Goal: Task Accomplishment & Management: Manage account settings

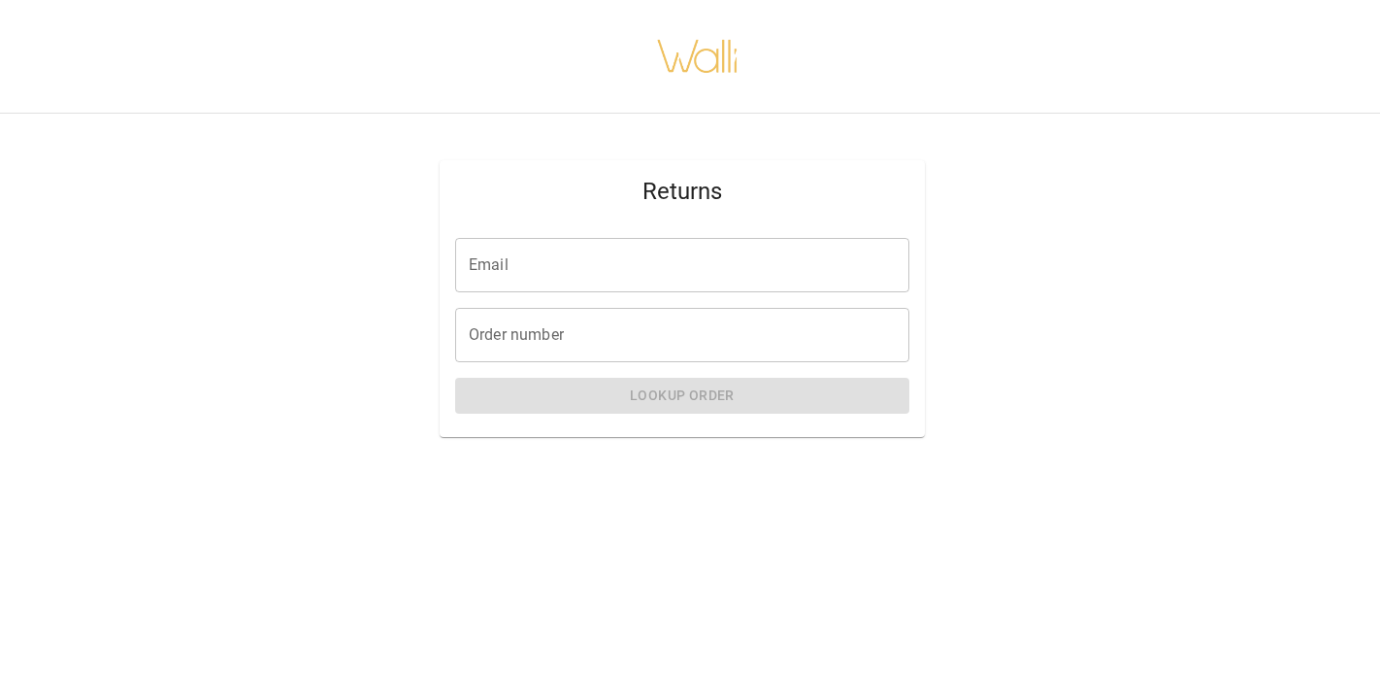
click at [600, 262] on input "Email" at bounding box center [682, 265] width 454 height 54
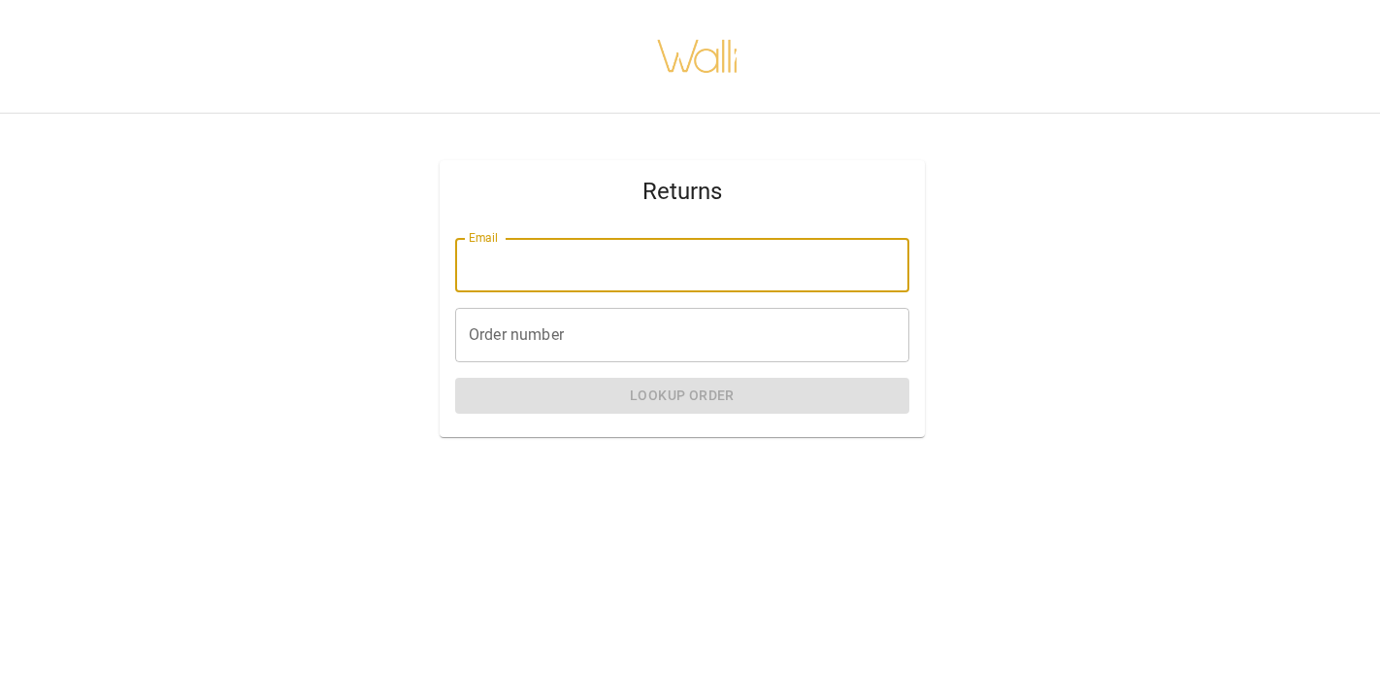
type input "**********"
drag, startPoint x: 558, startPoint y: 333, endPoint x: 557, endPoint y: 316, distance: 17.5
click at [558, 337] on input "Order number" at bounding box center [682, 335] width 454 height 54
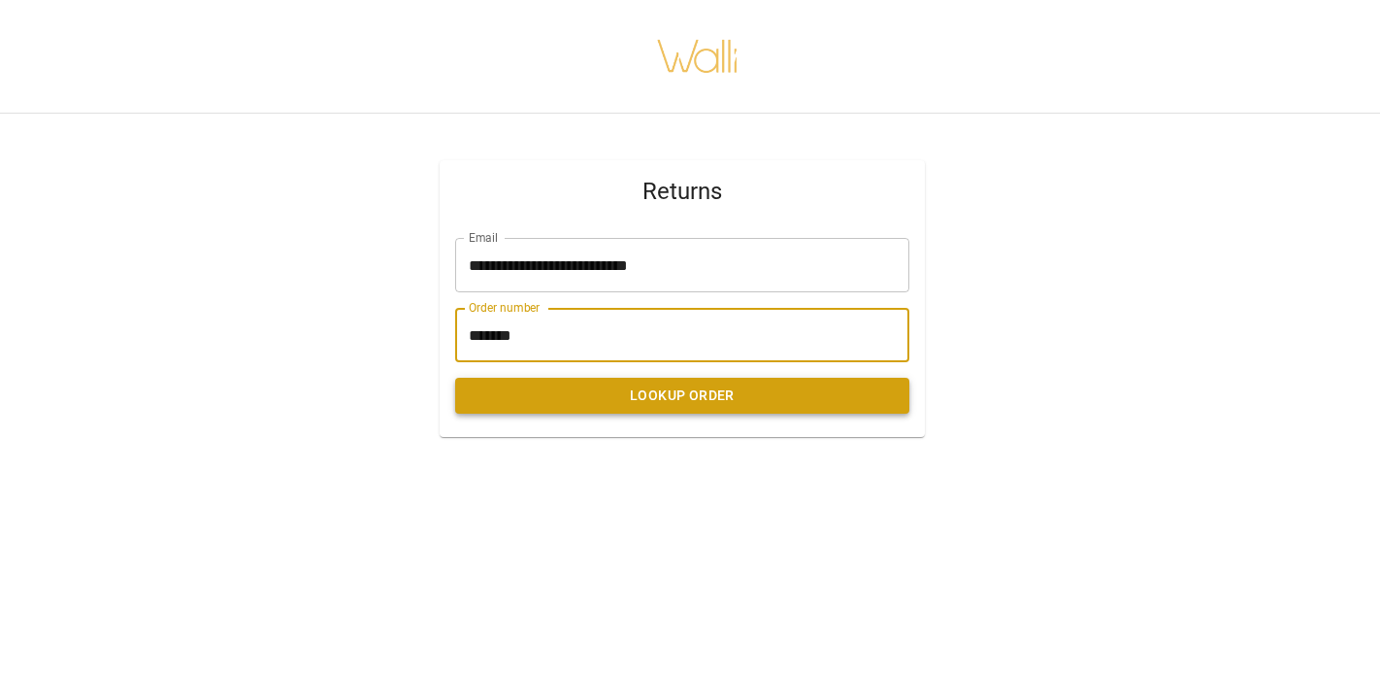
type input "*******"
click at [626, 389] on button "Lookup Order" at bounding box center [682, 396] width 454 height 36
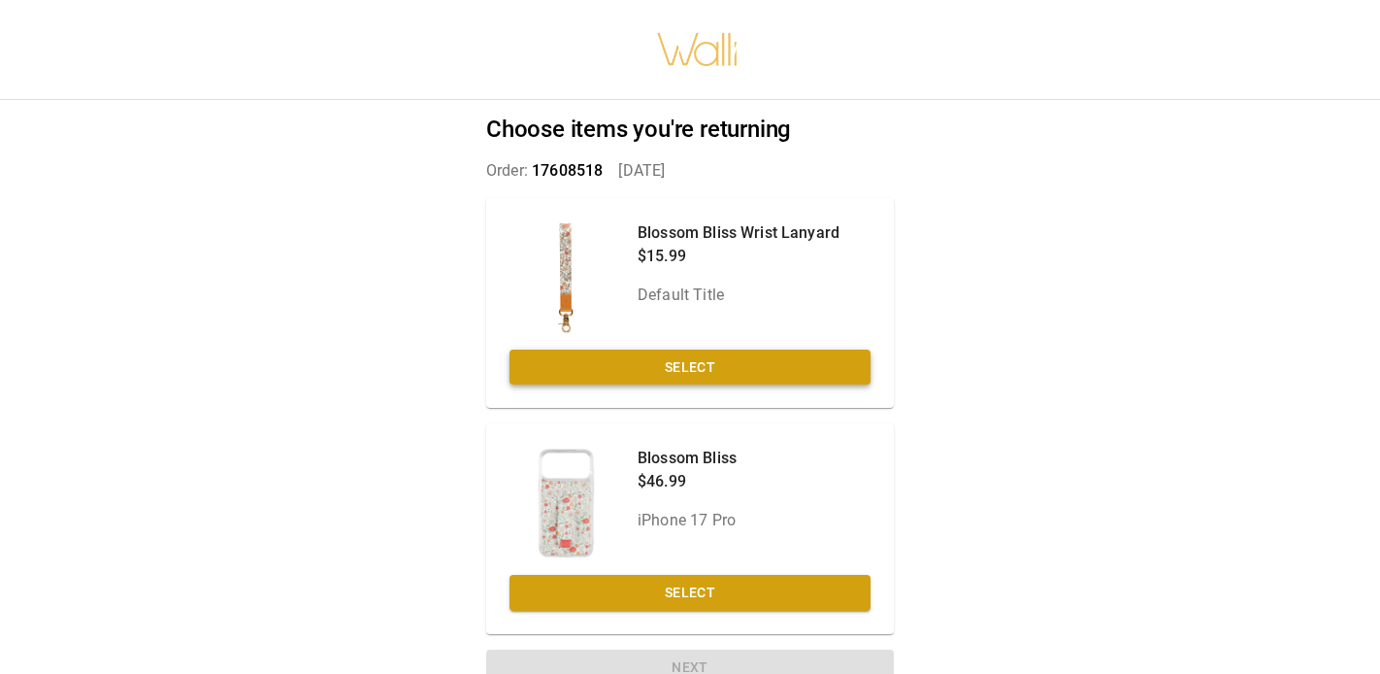
click at [689, 358] on button "Select" at bounding box center [690, 367] width 361 height 36
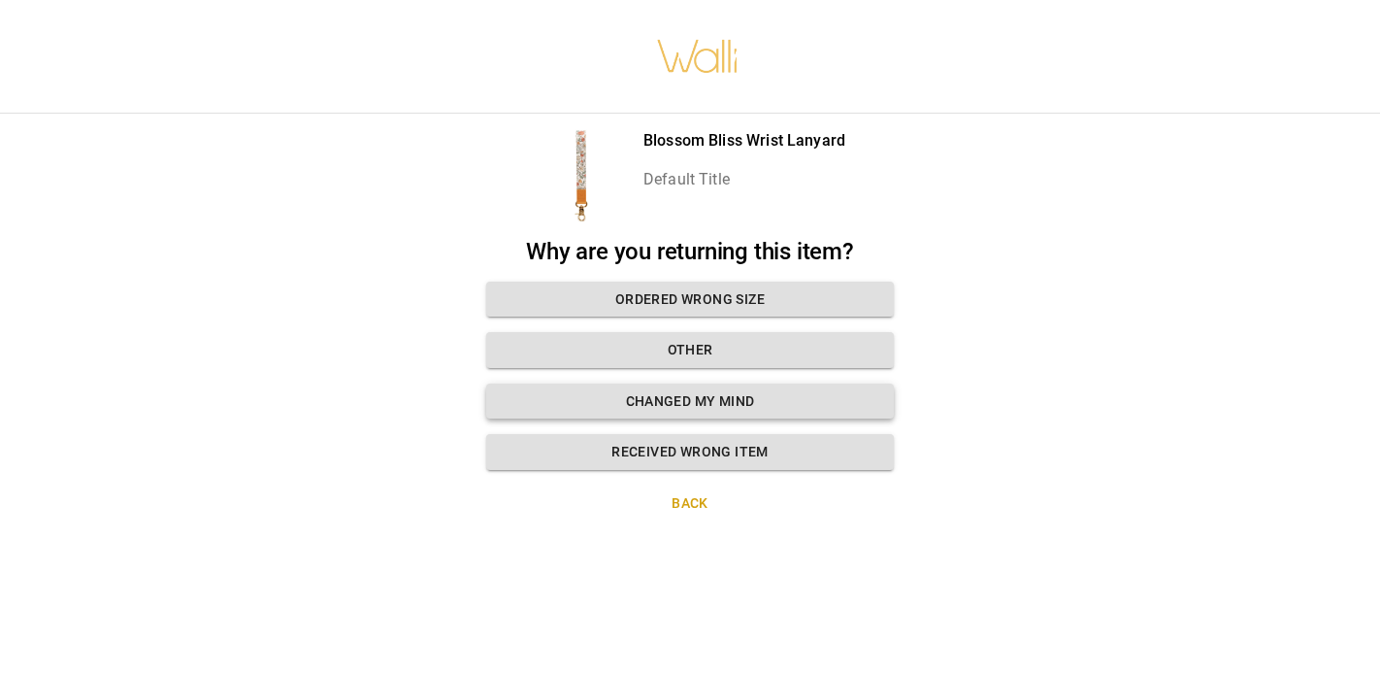
click at [699, 403] on button "Changed my mind" at bounding box center [690, 401] width 408 height 36
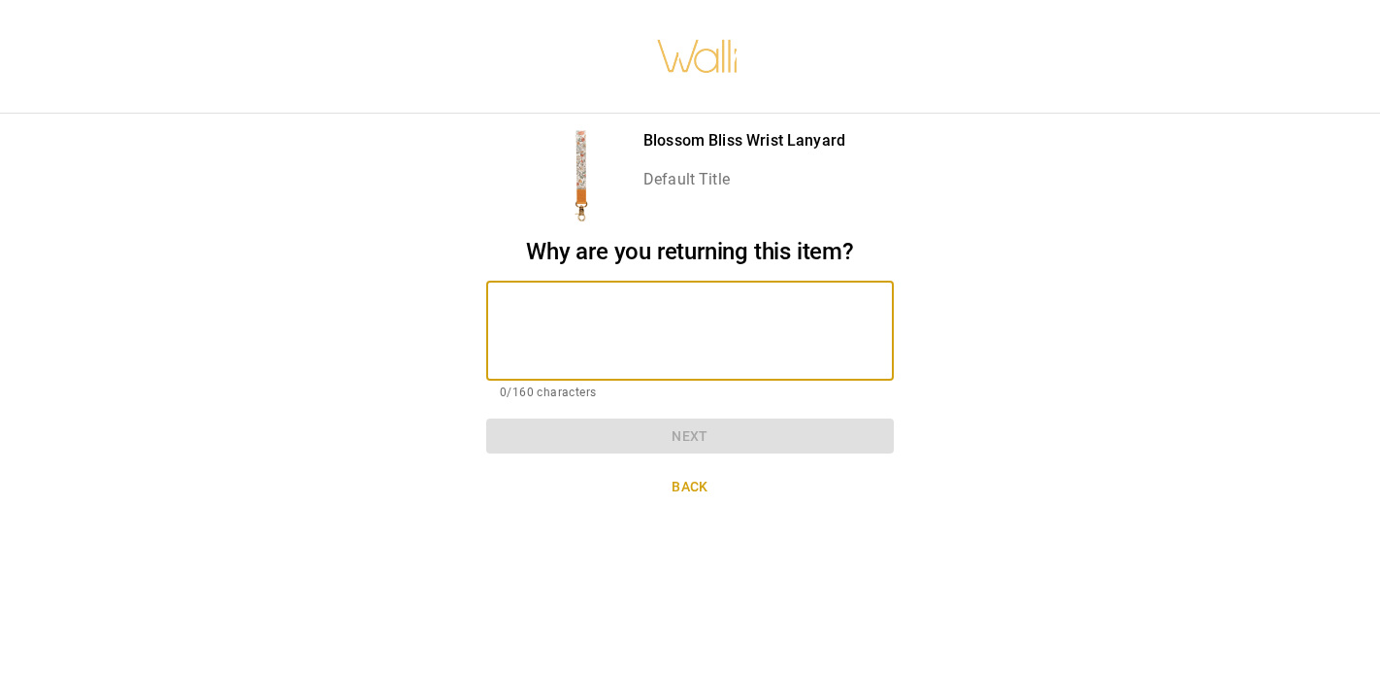
click at [655, 324] on textarea at bounding box center [690, 330] width 381 height 67
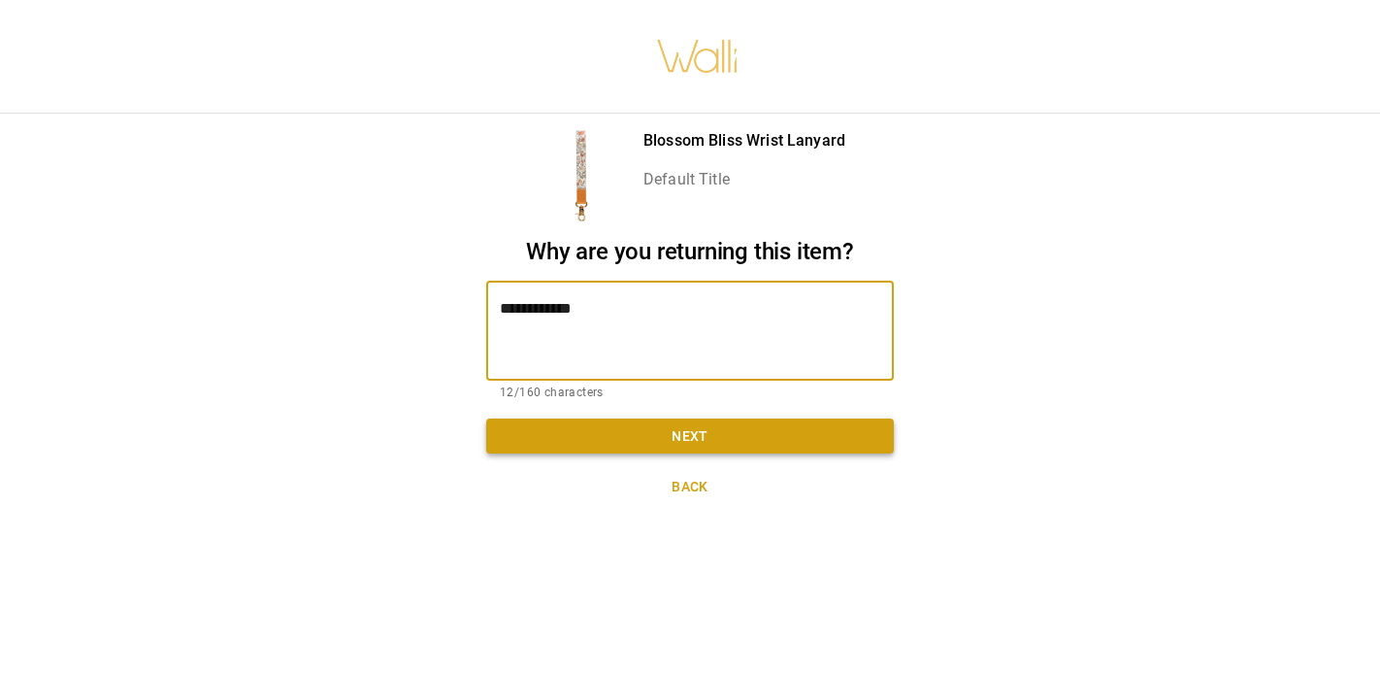
type textarea "**********"
click at [683, 442] on button "Next" at bounding box center [690, 436] width 408 height 36
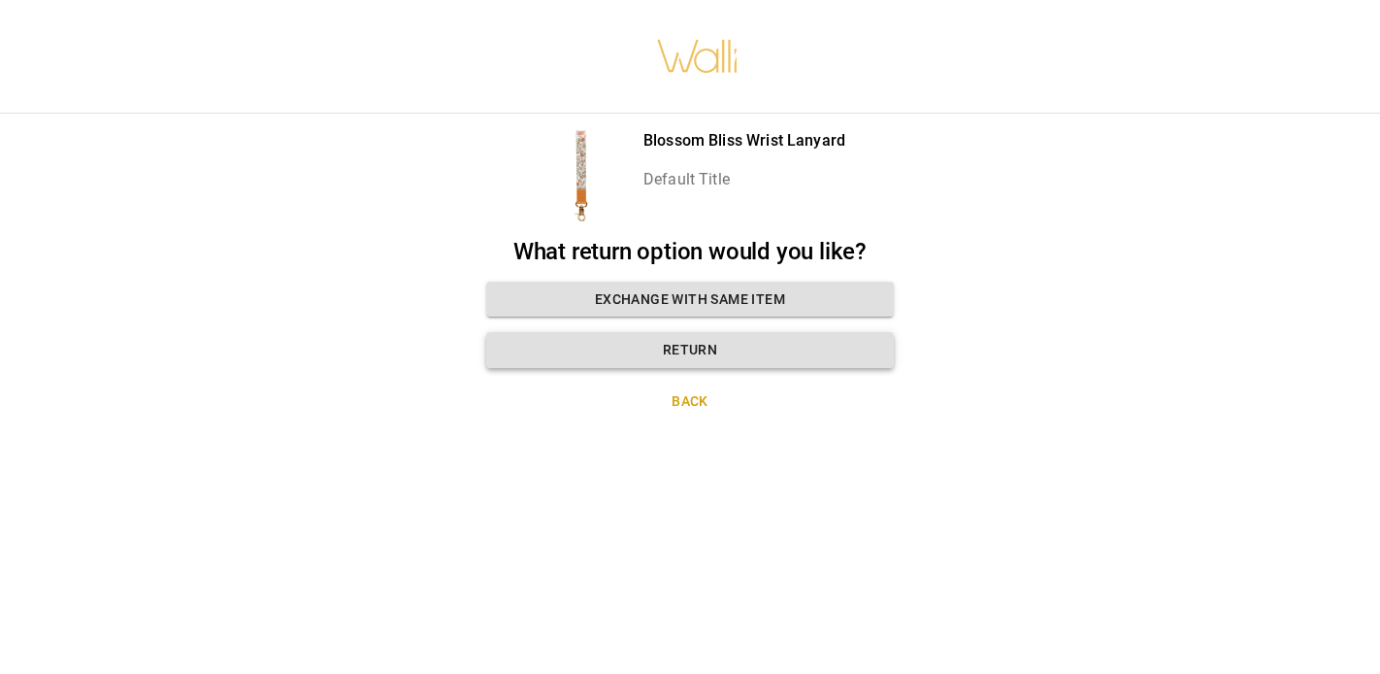
click at [697, 353] on button "Return" at bounding box center [690, 350] width 408 height 36
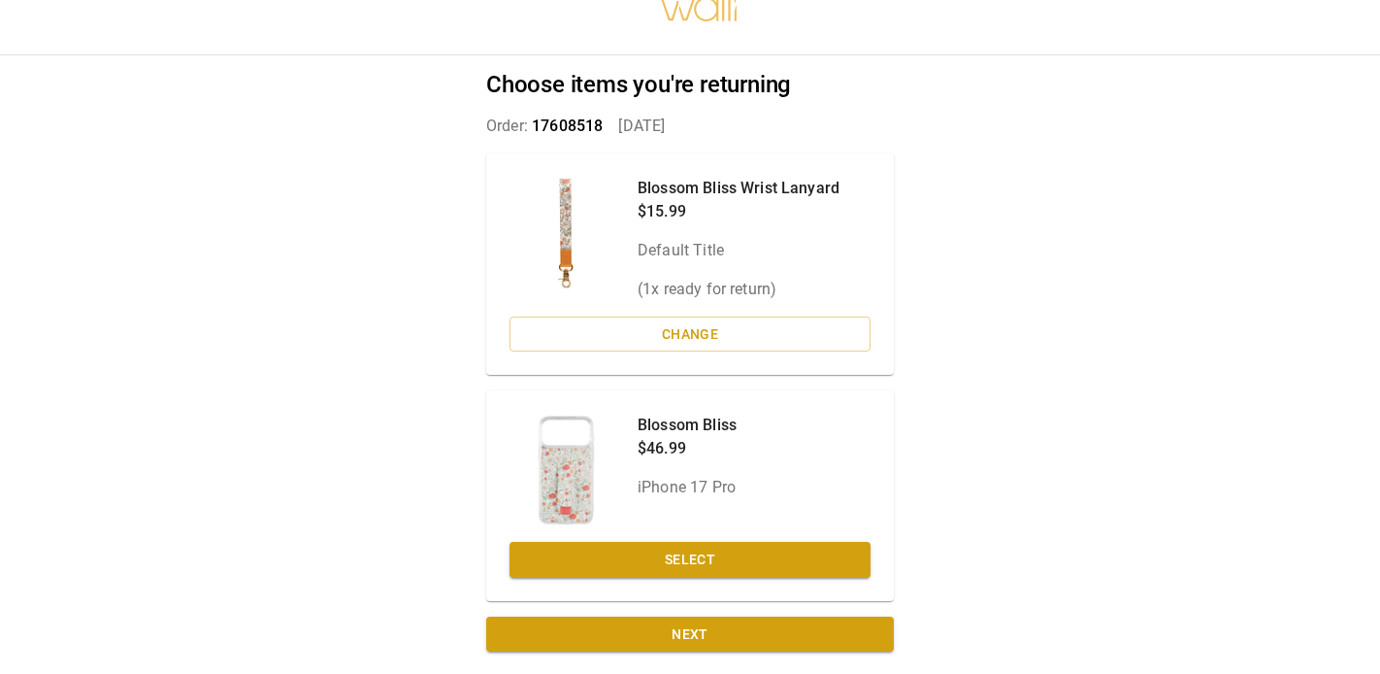
scroll to position [44, 0]
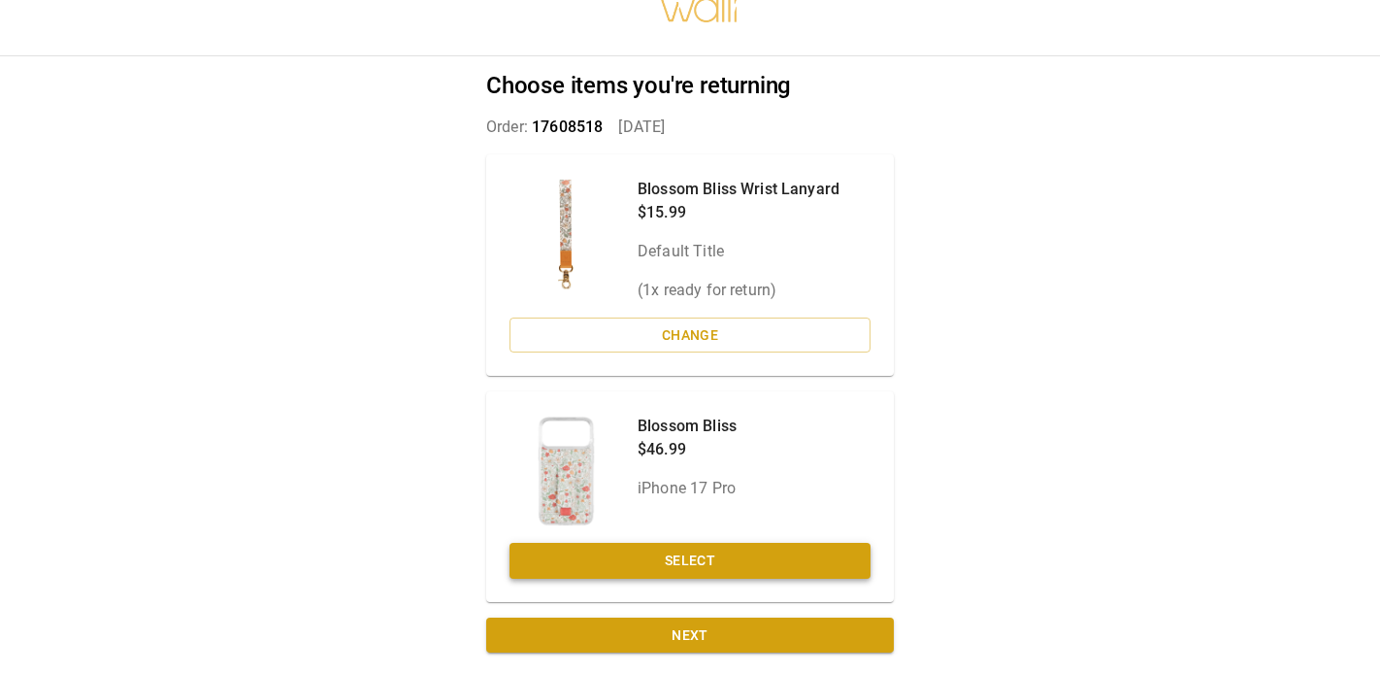
click at [682, 558] on button "Select" at bounding box center [690, 561] width 361 height 36
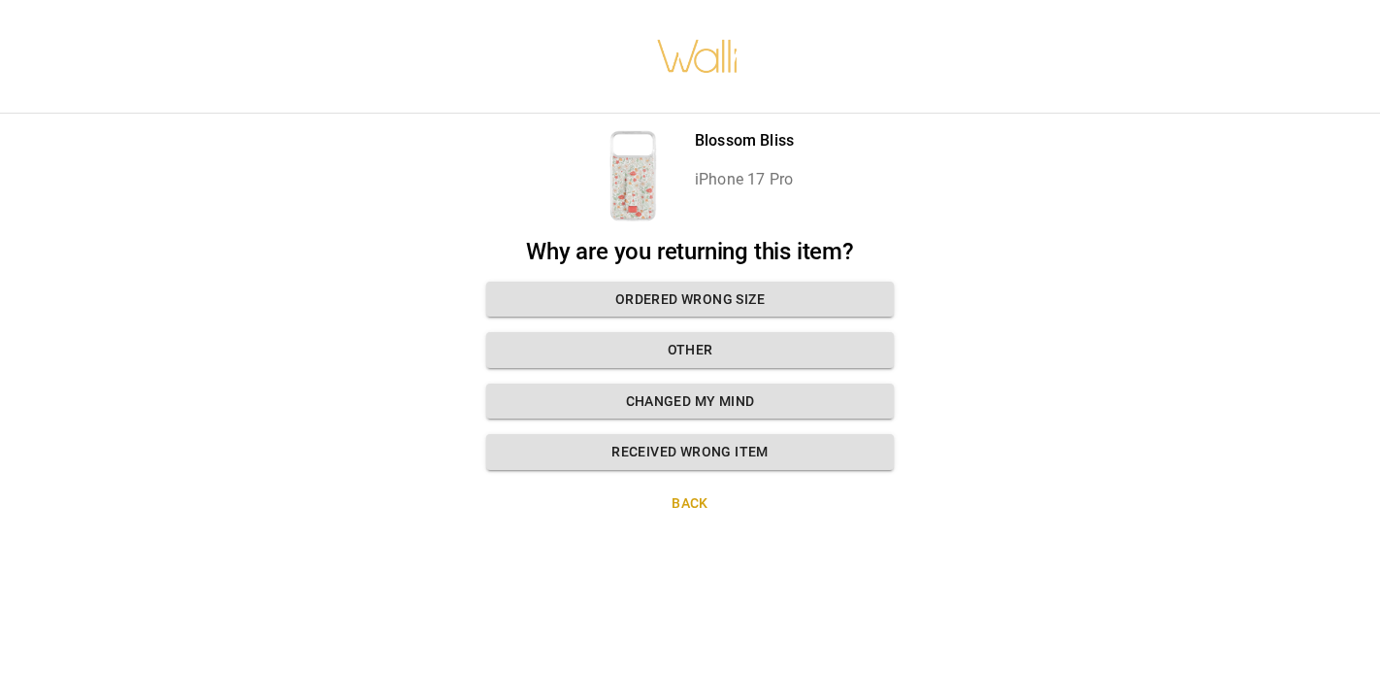
scroll to position [0, 0]
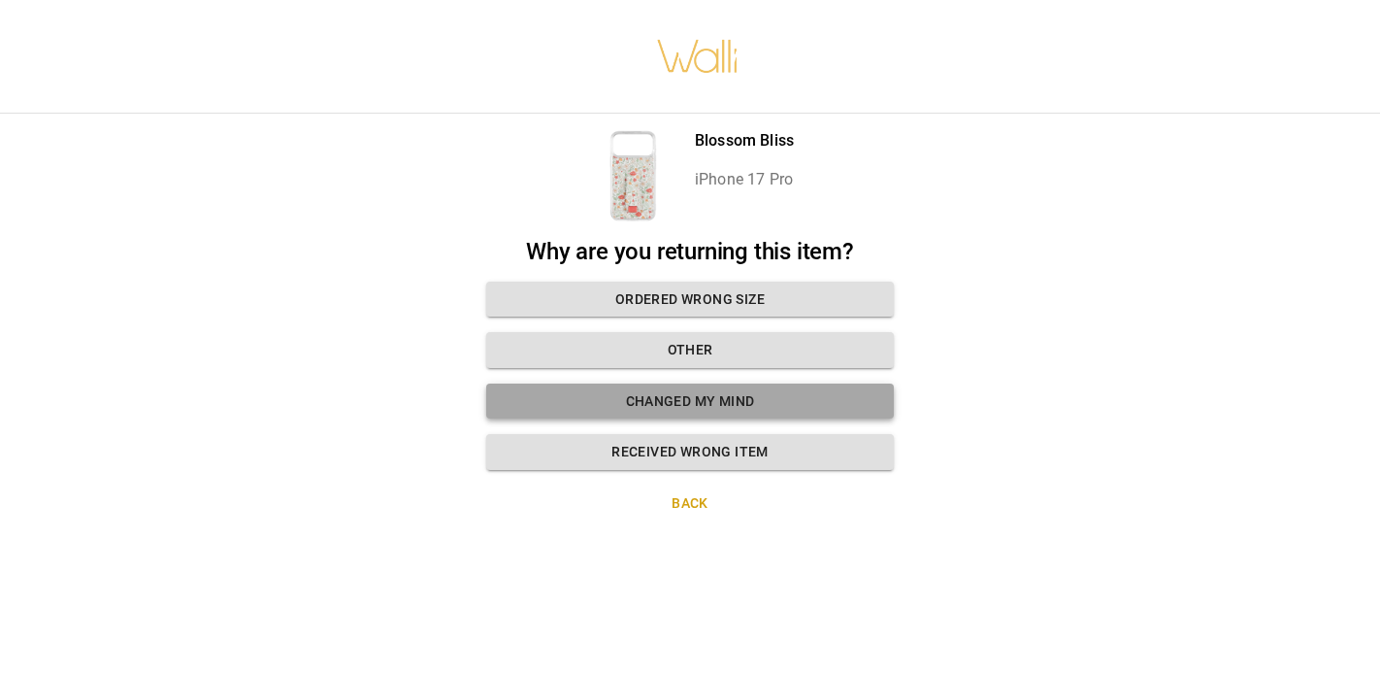
click at [692, 397] on button "Changed my mind" at bounding box center [690, 401] width 408 height 36
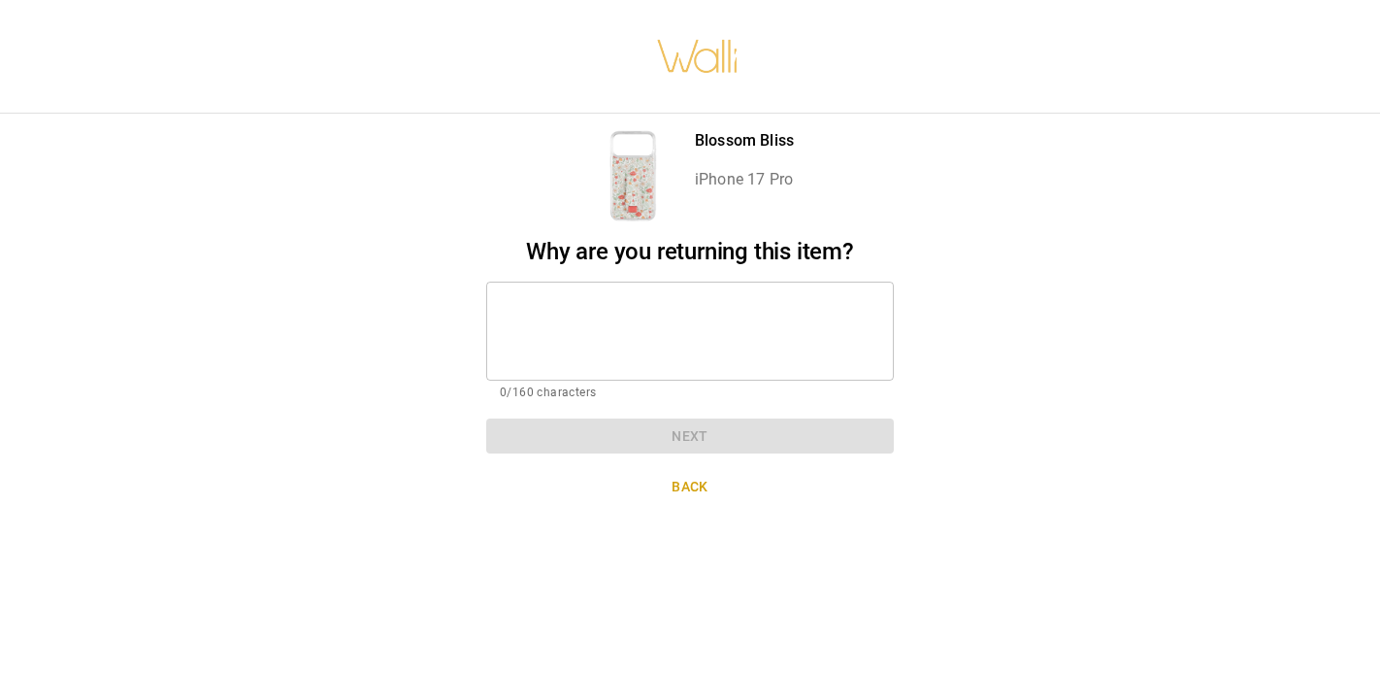
click at [641, 345] on textarea at bounding box center [690, 330] width 381 height 67
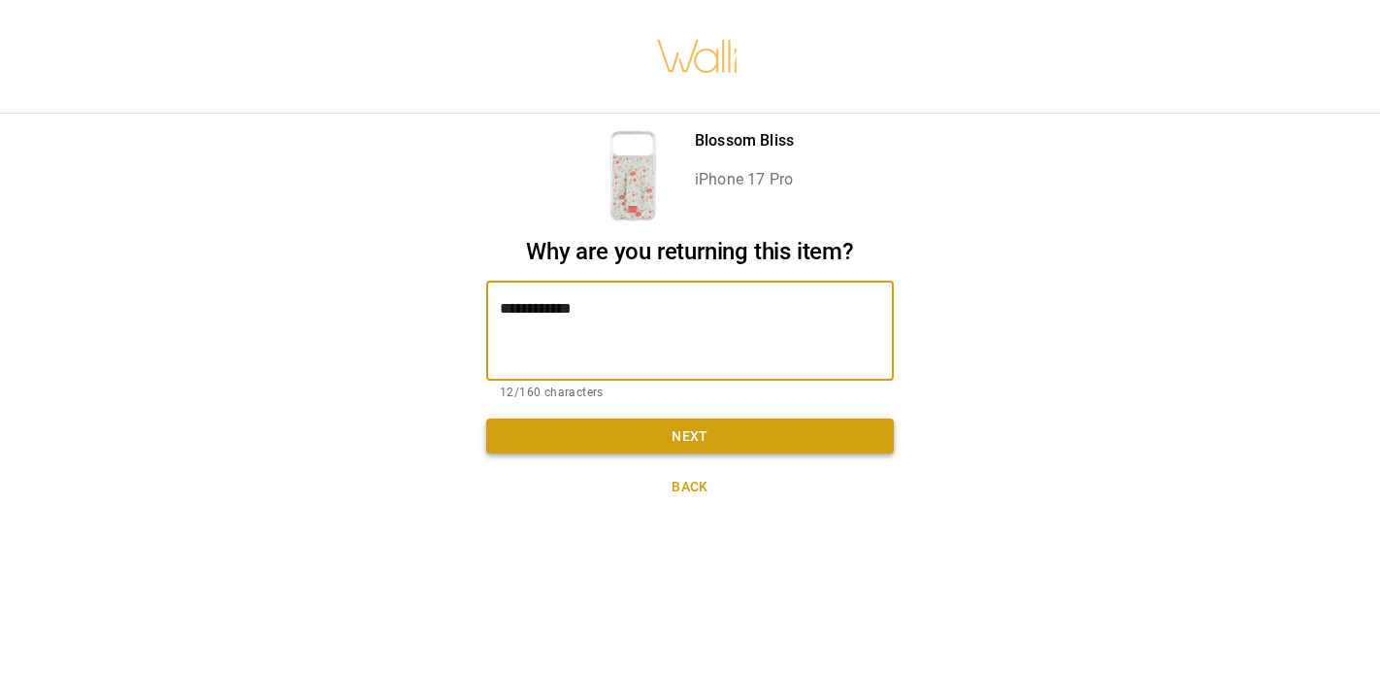
type textarea "**********"
click at [689, 432] on button "Next" at bounding box center [690, 436] width 408 height 36
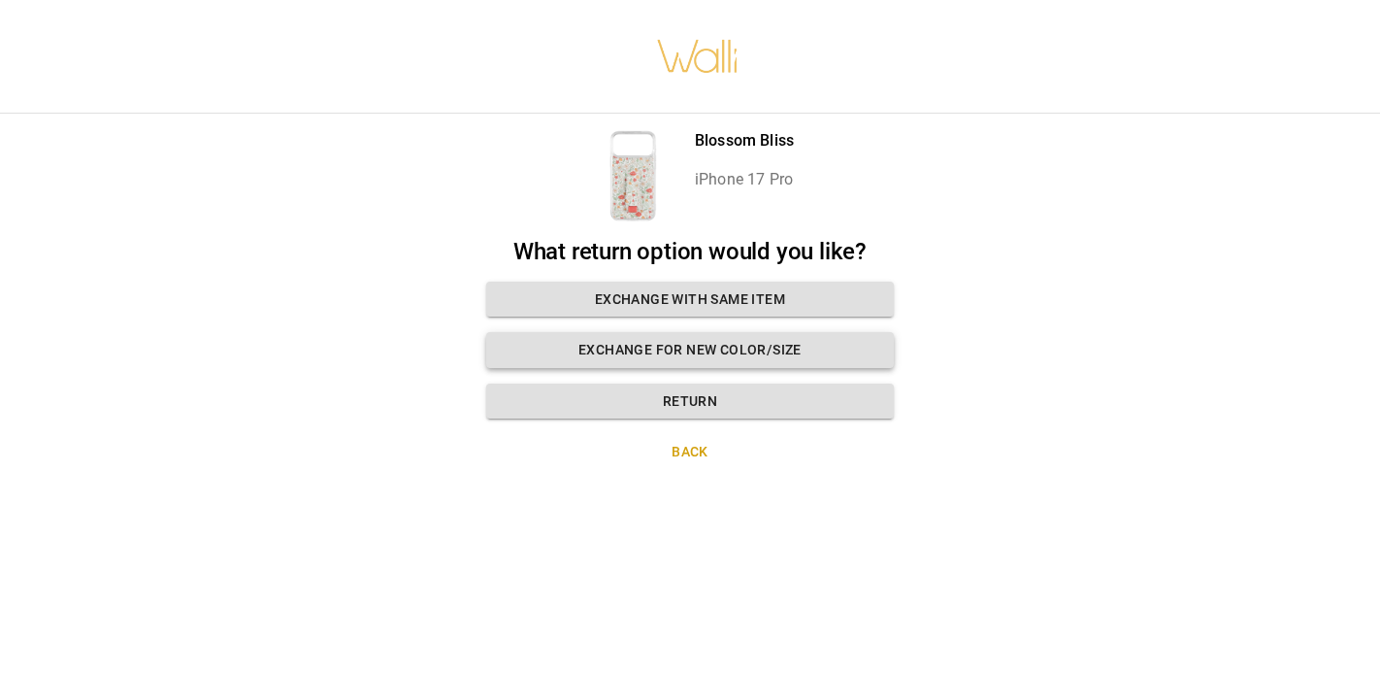
click at [676, 350] on button "Exchange for new color/size" at bounding box center [690, 350] width 408 height 36
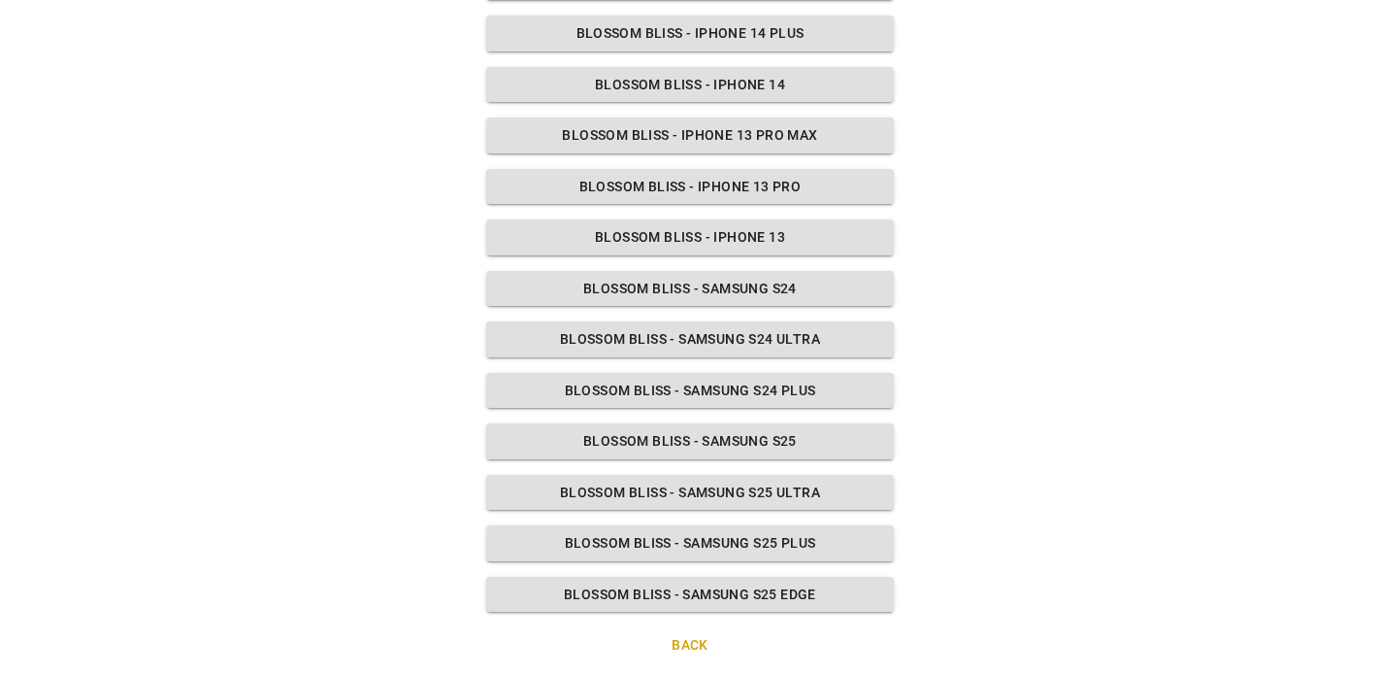
scroll to position [1014, 0]
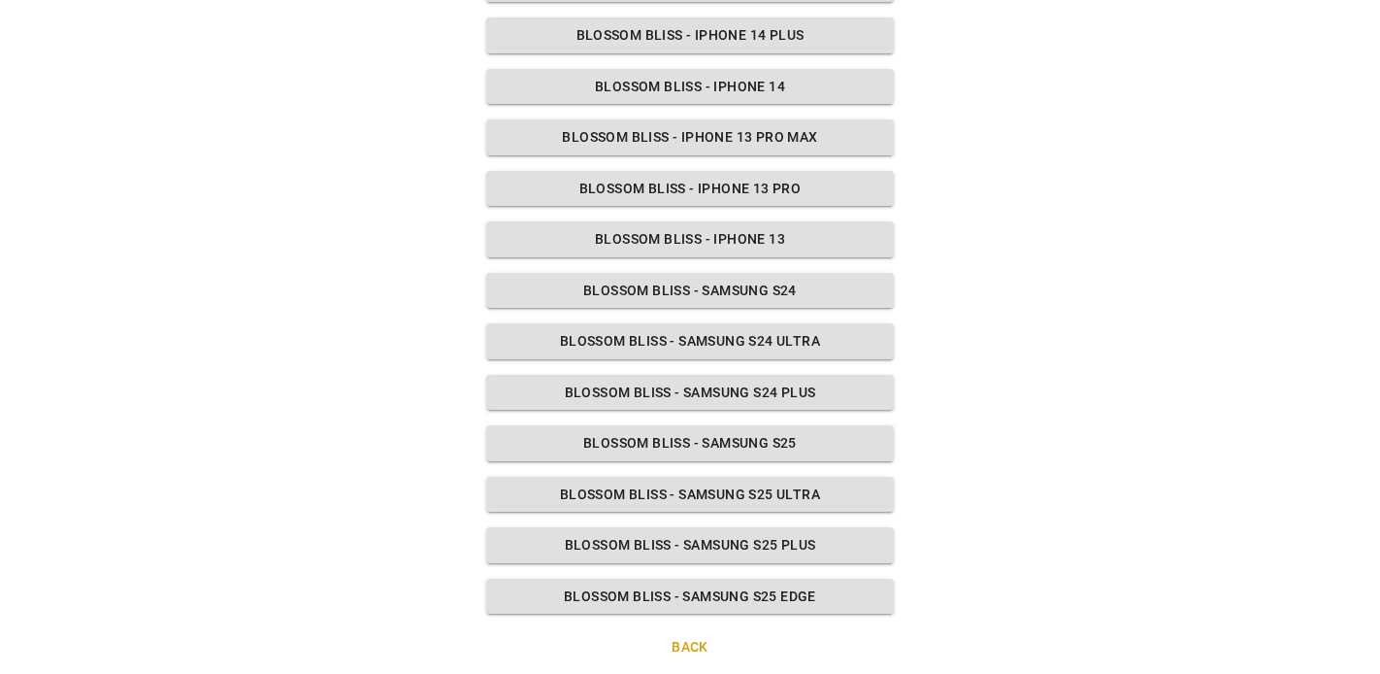
click at [681, 631] on button "Back" at bounding box center [690, 647] width 408 height 36
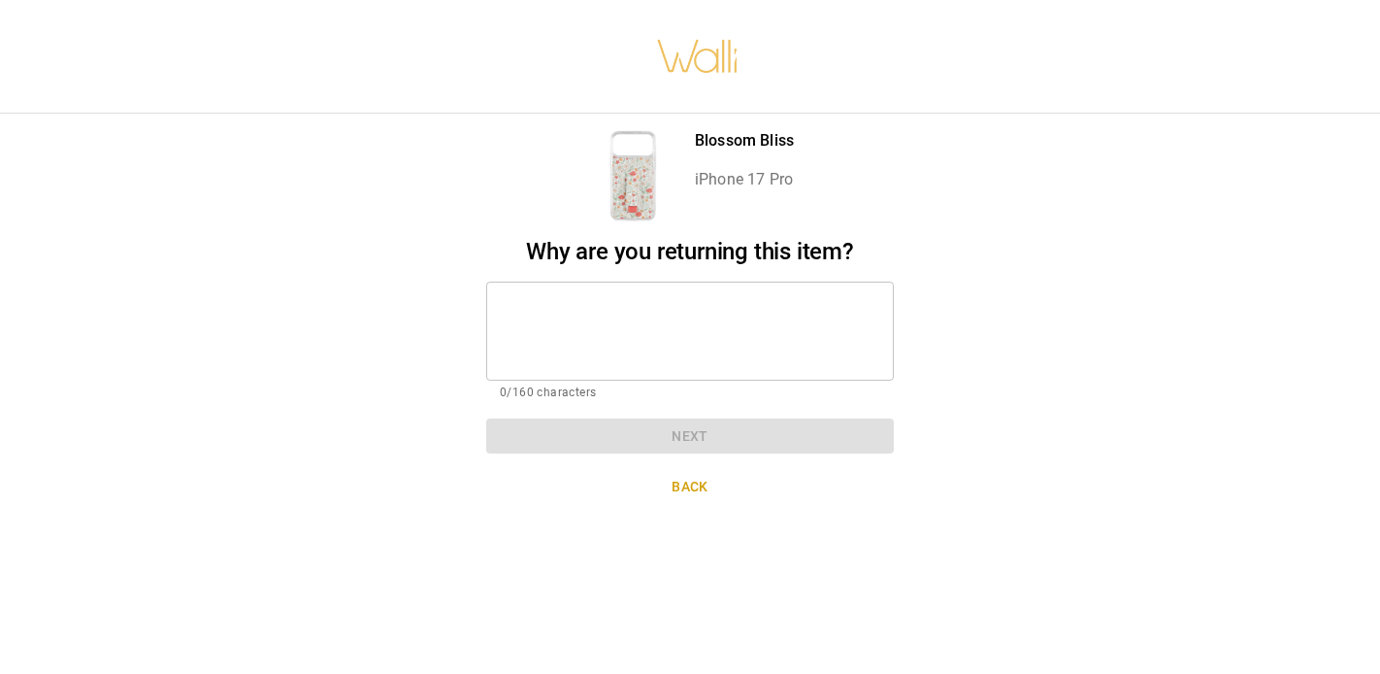
scroll to position [0, 0]
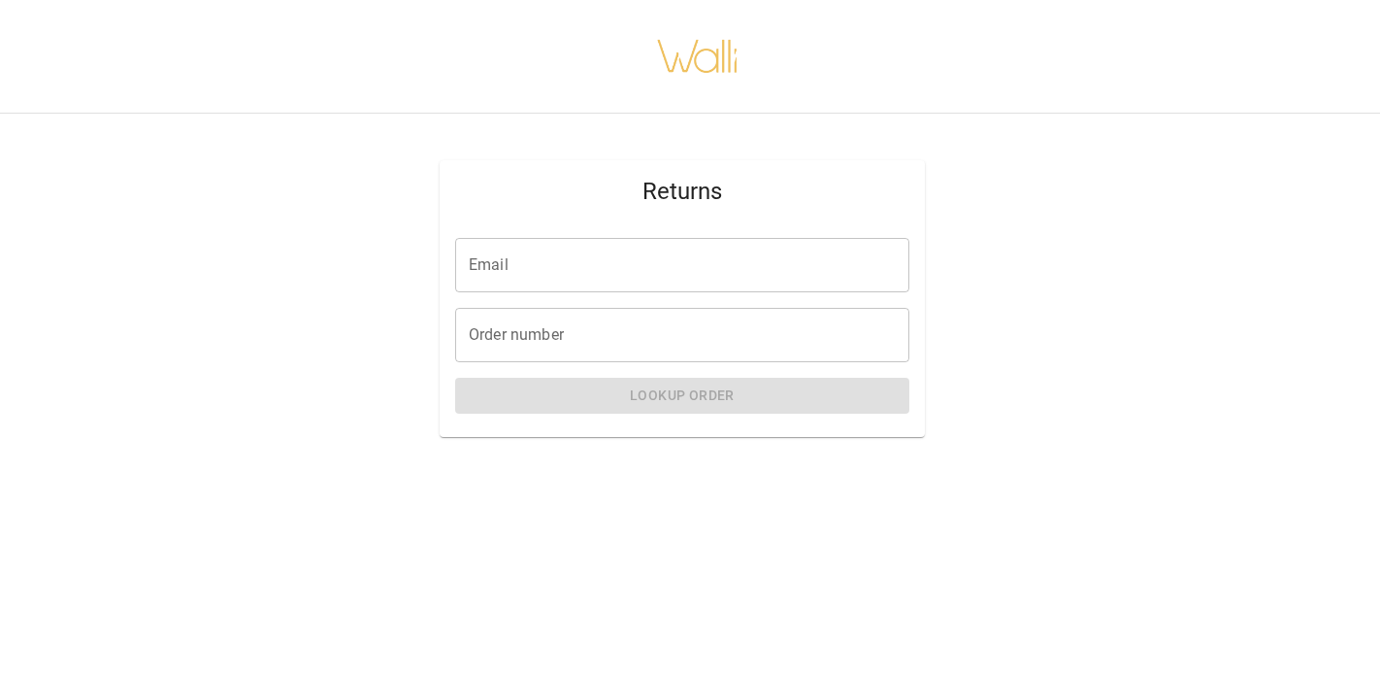
click at [519, 257] on input "Email" at bounding box center [682, 265] width 454 height 54
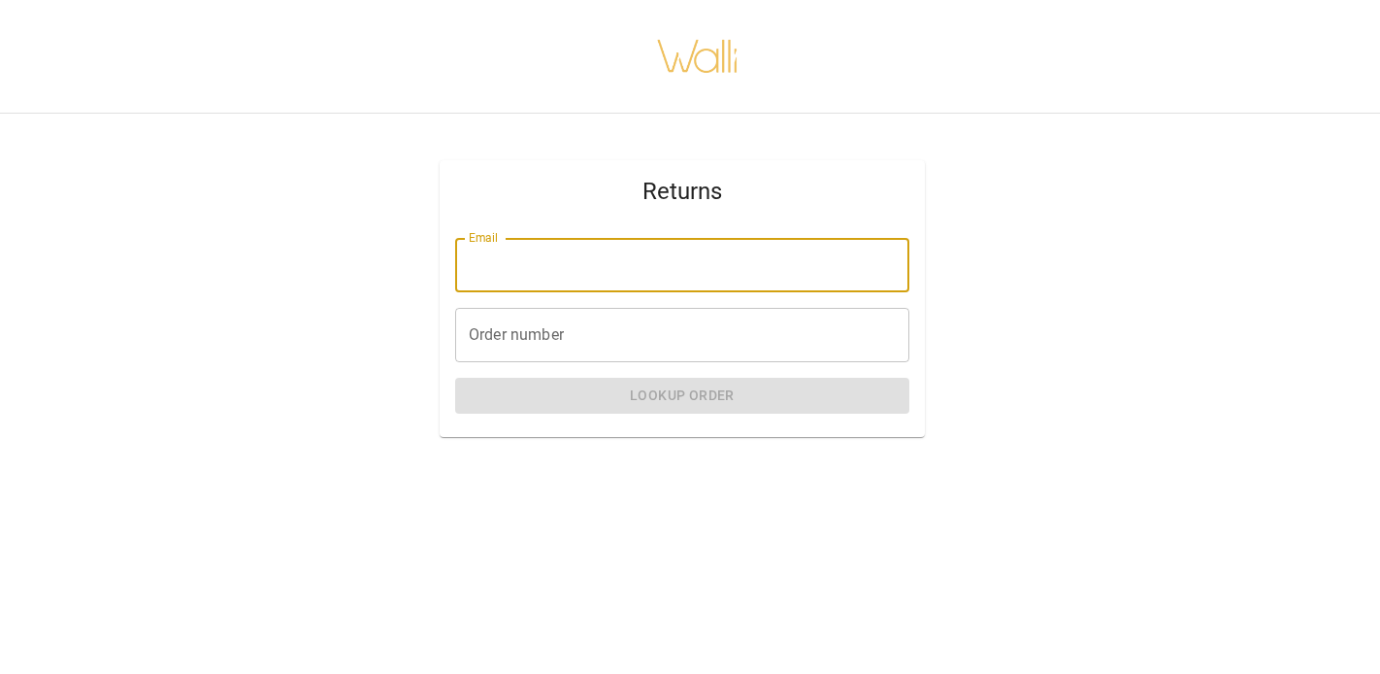
type input "**********"
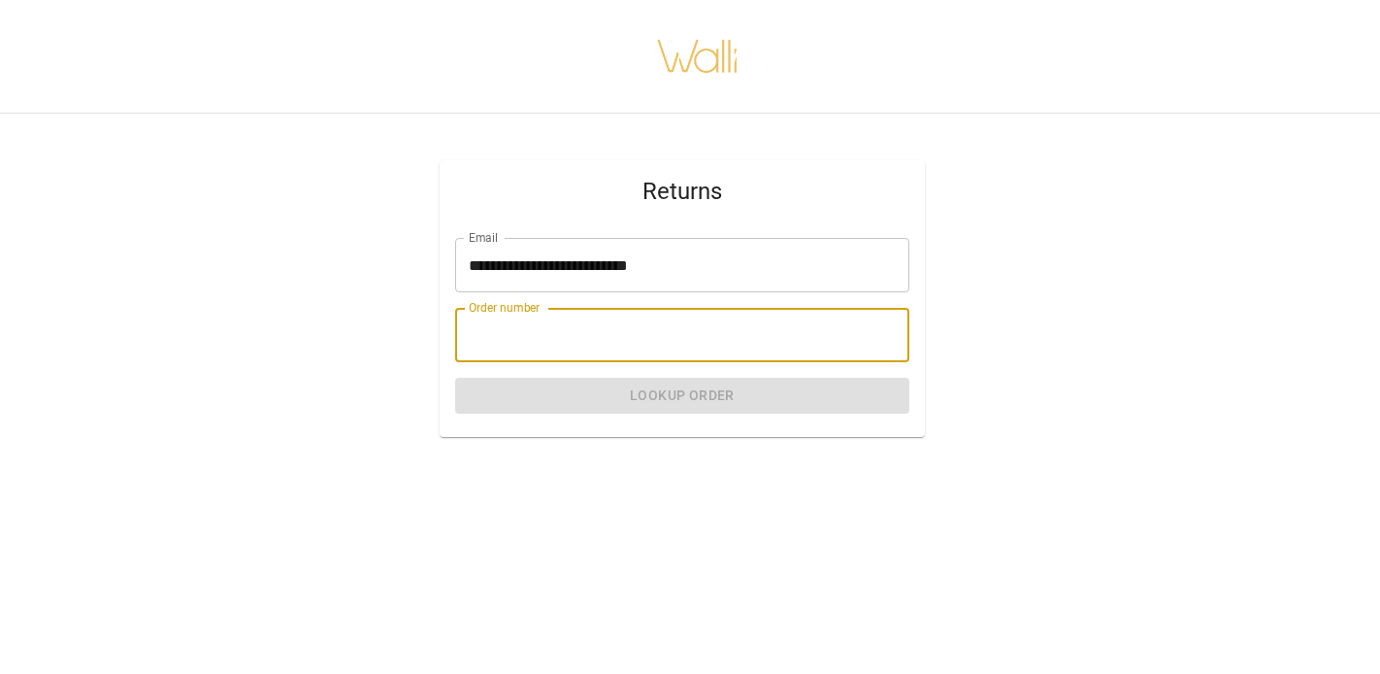
click at [545, 349] on input "Order number" at bounding box center [682, 335] width 454 height 54
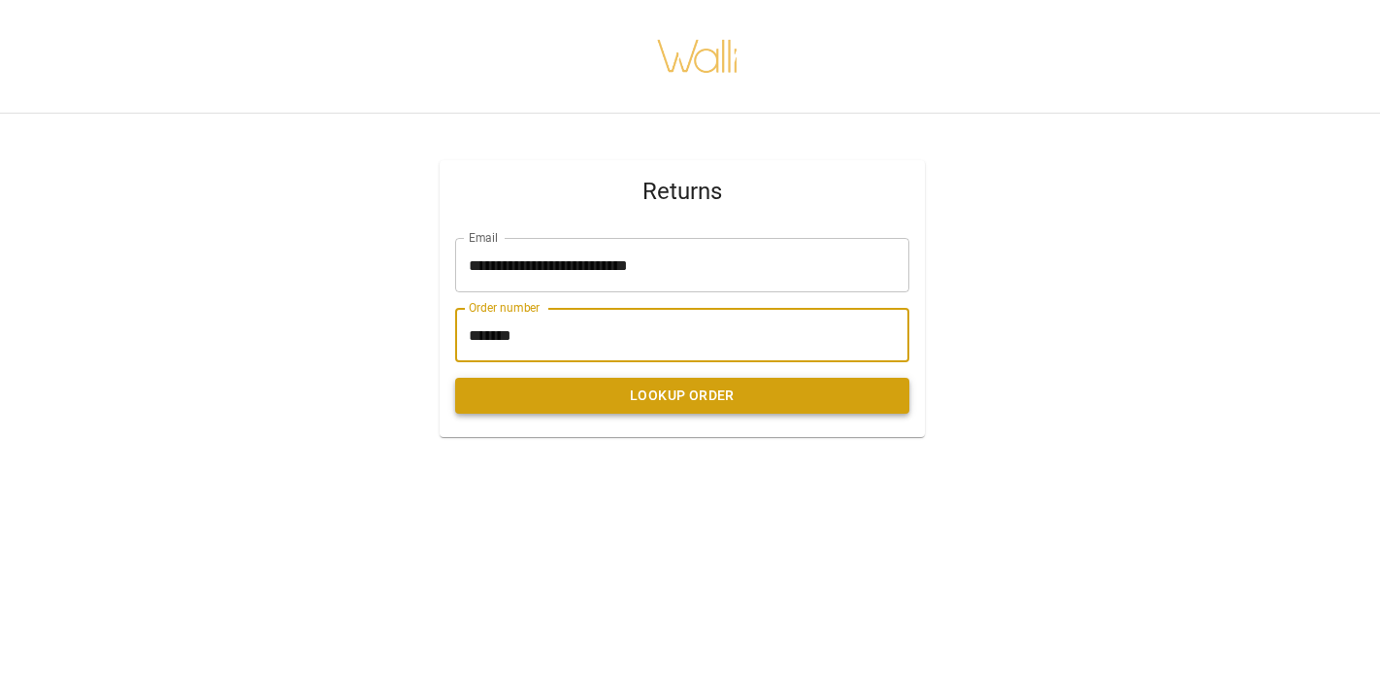
type input "*******"
click at [589, 397] on button "Lookup Order" at bounding box center [682, 396] width 454 height 36
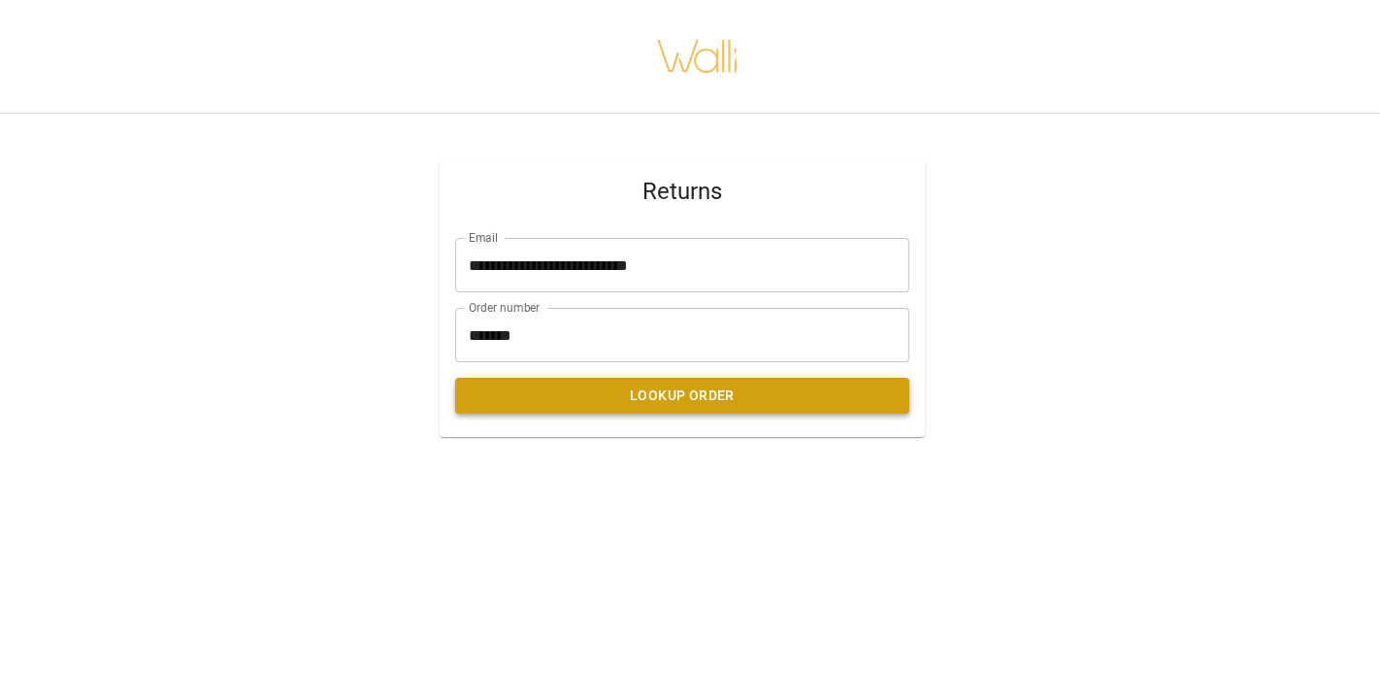
click at [687, 394] on button "Lookup Order" at bounding box center [682, 396] width 454 height 36
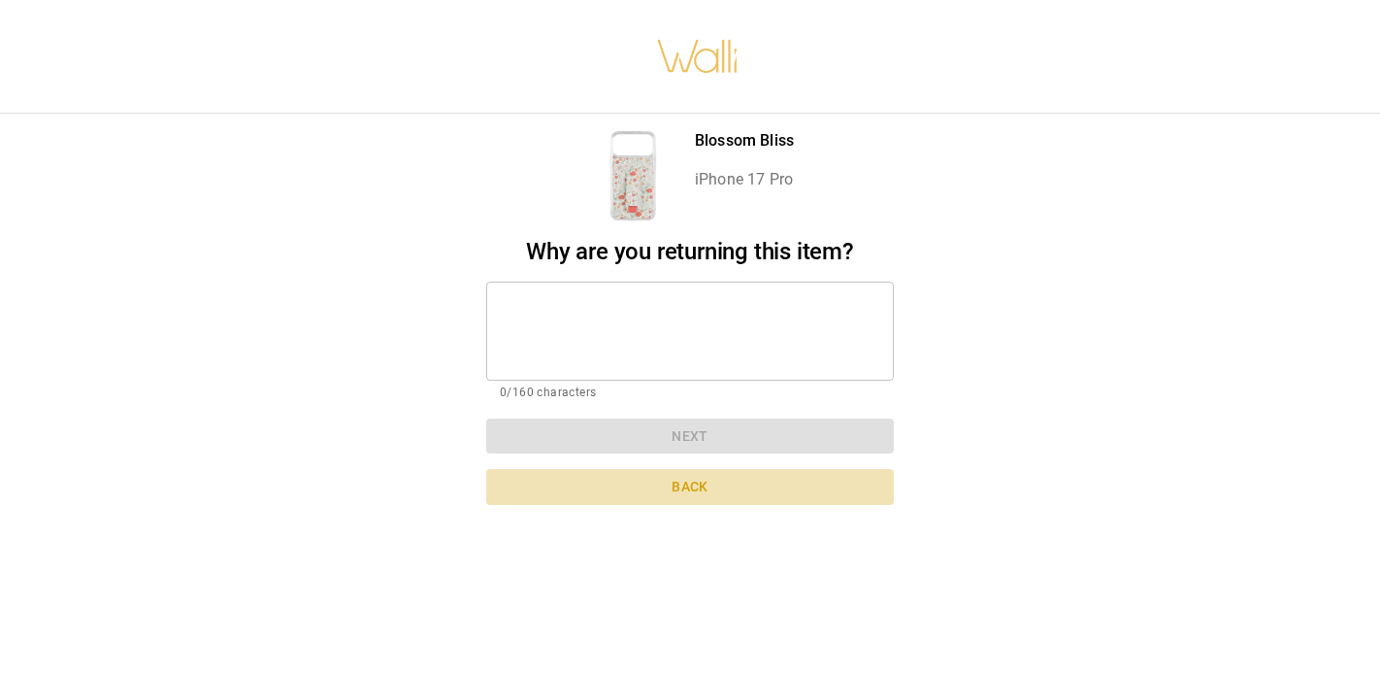
click at [696, 480] on button "Back" at bounding box center [690, 487] width 408 height 36
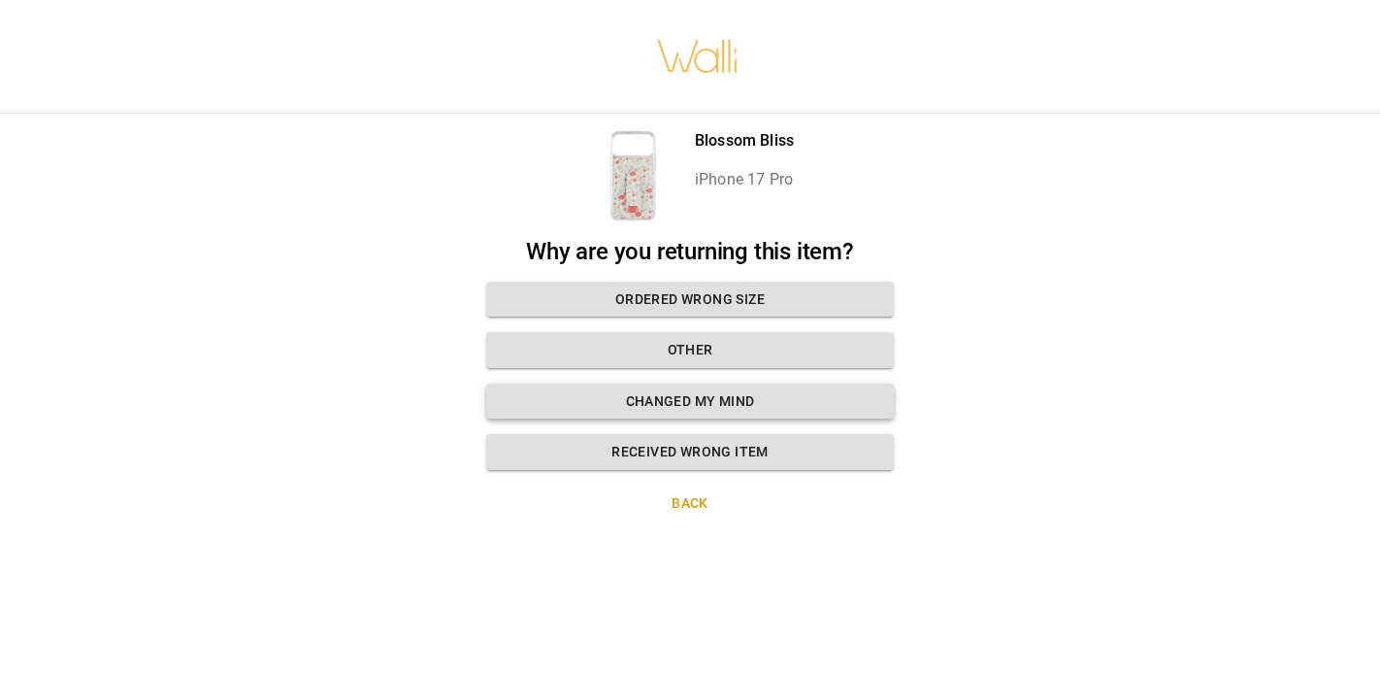
click at [677, 393] on button "Changed my mind" at bounding box center [690, 401] width 408 height 36
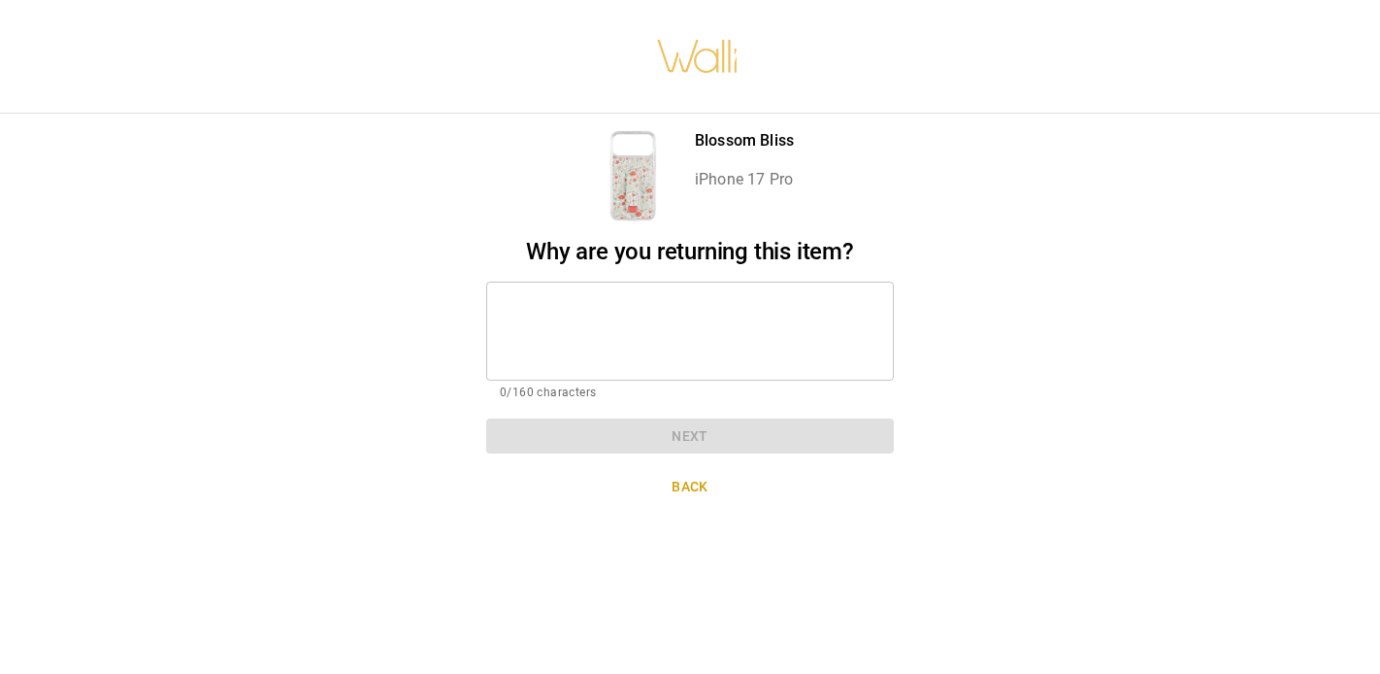
click at [653, 318] on textarea at bounding box center [690, 330] width 381 height 67
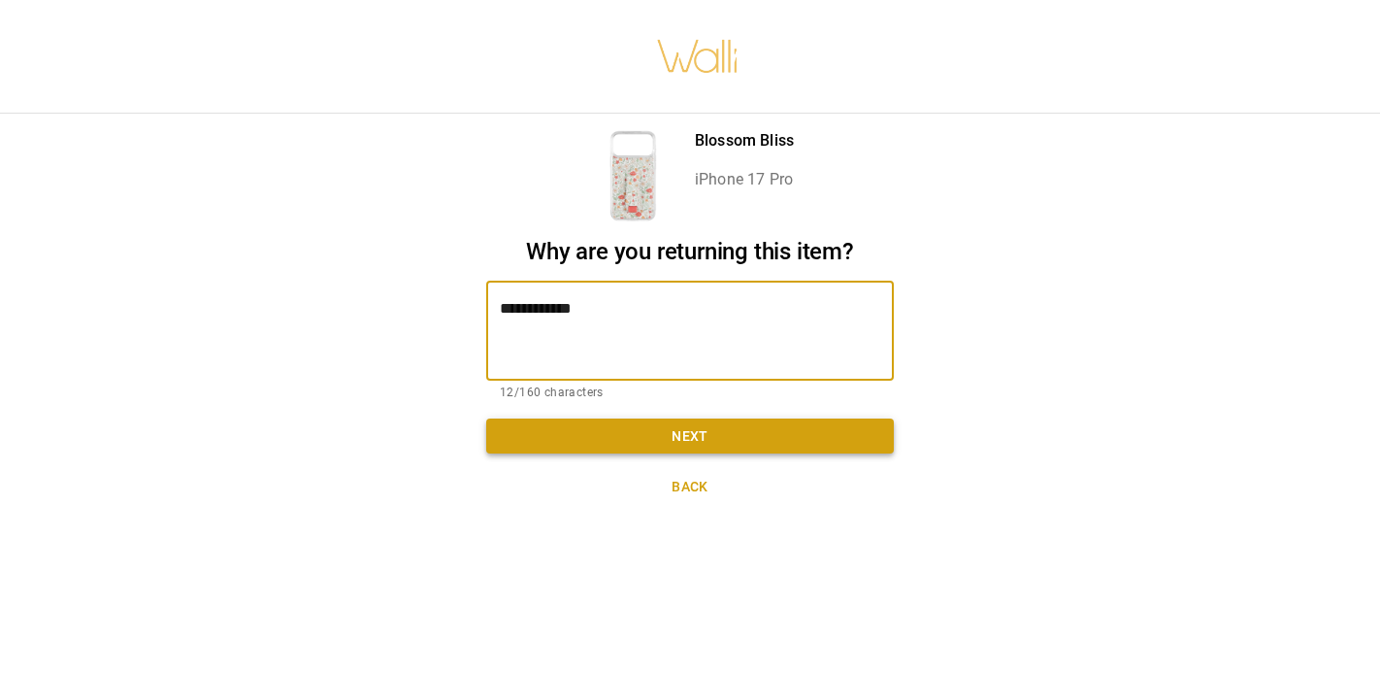
type textarea "**********"
click at [683, 430] on button "Next" at bounding box center [690, 436] width 408 height 36
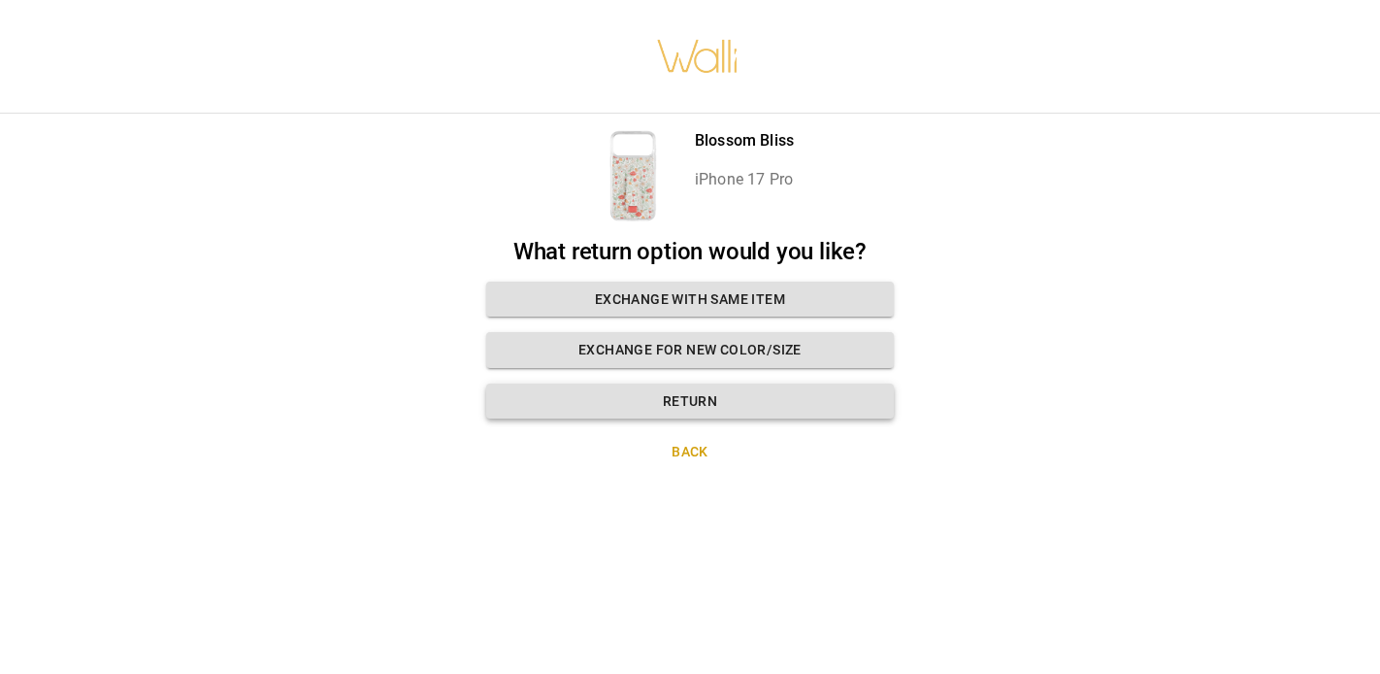
click at [691, 395] on button "Return" at bounding box center [690, 401] width 408 height 36
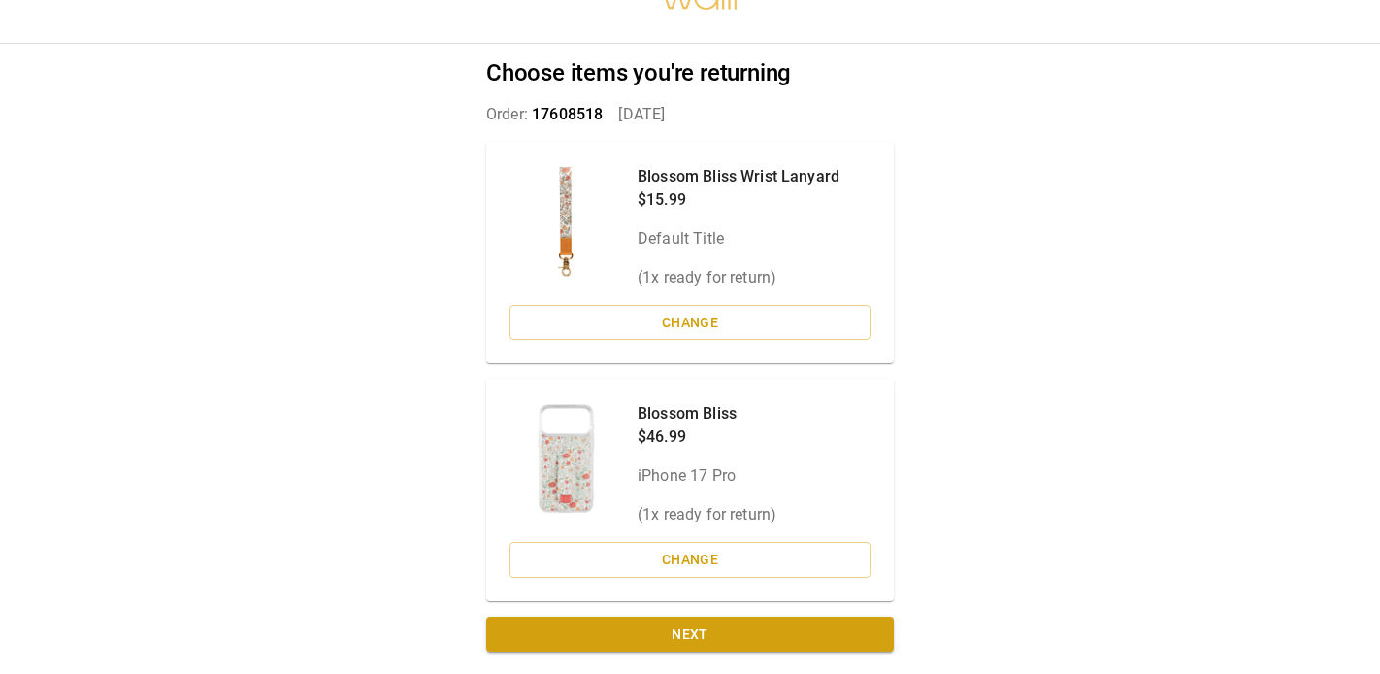
scroll to position [55, 0]
click at [689, 631] on button "Next" at bounding box center [690, 635] width 408 height 36
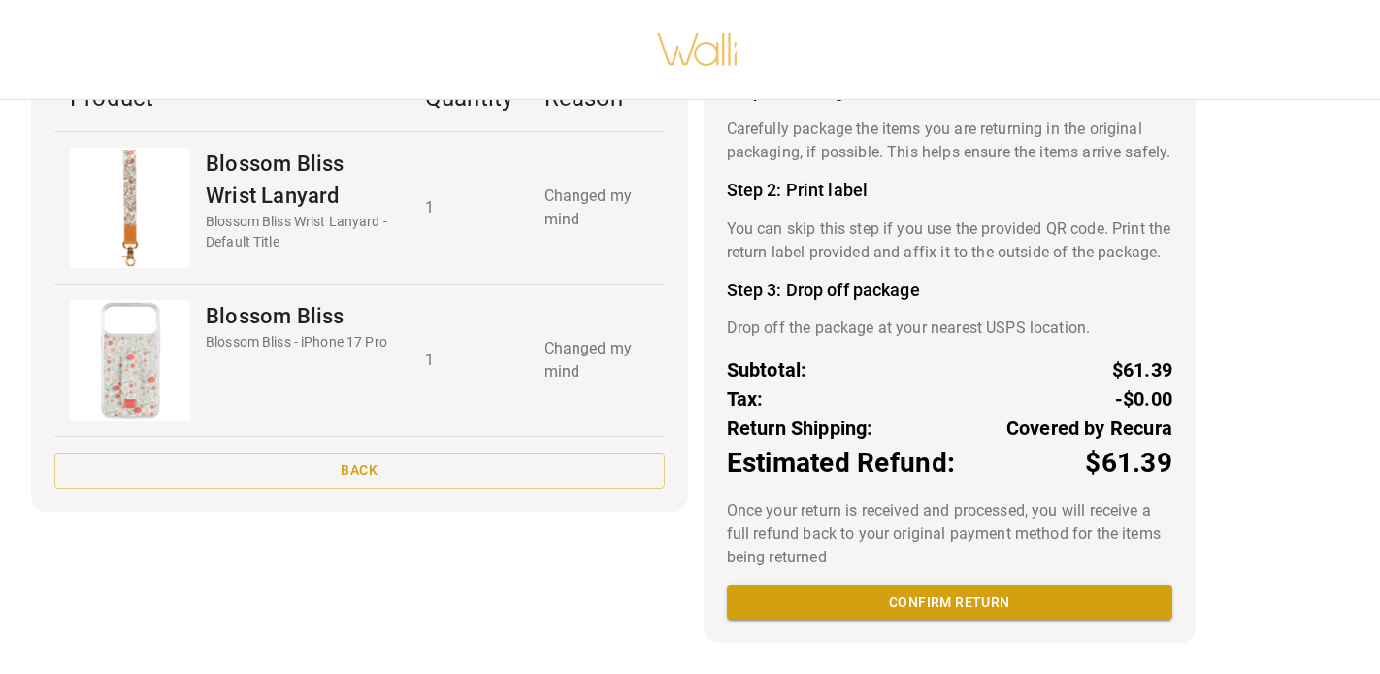
scroll to position [0, 0]
click at [949, 603] on button "Confirm return" at bounding box center [950, 602] width 446 height 36
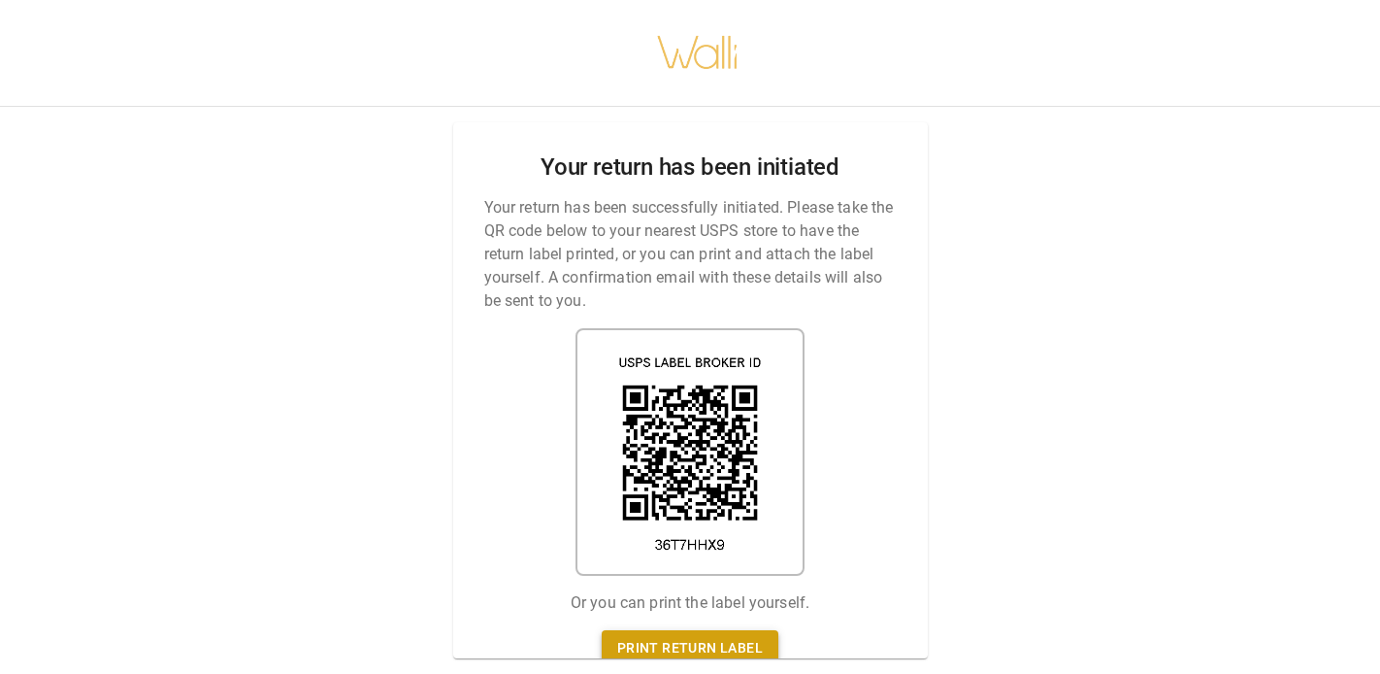
click at [715, 638] on link "Print return label" at bounding box center [690, 648] width 177 height 36
